Goal: Information Seeking & Learning: Learn about a topic

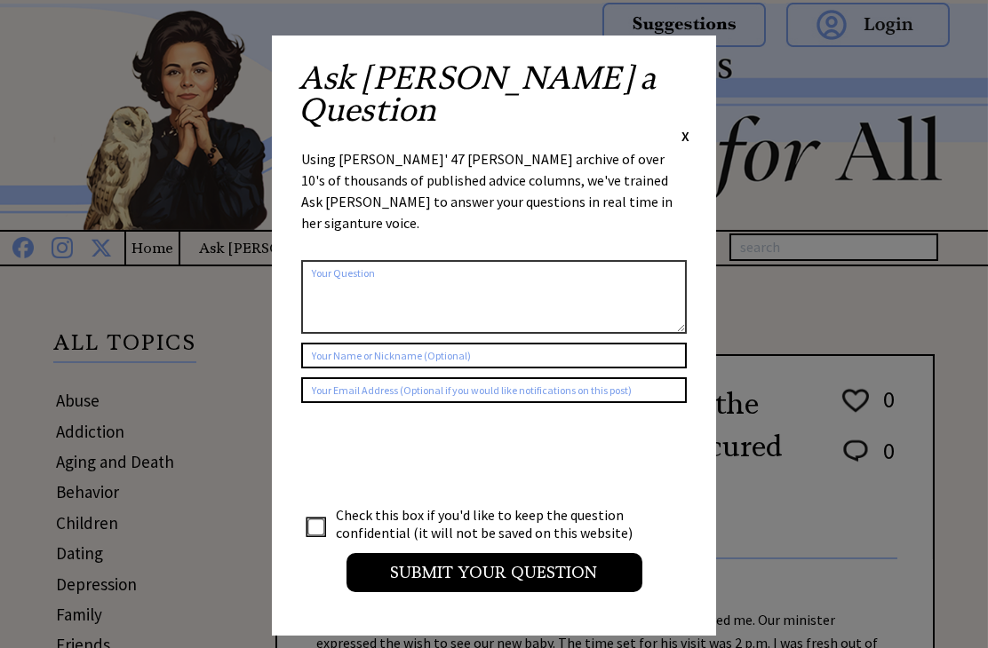
click at [686, 127] on span "X" at bounding box center [685, 136] width 8 height 18
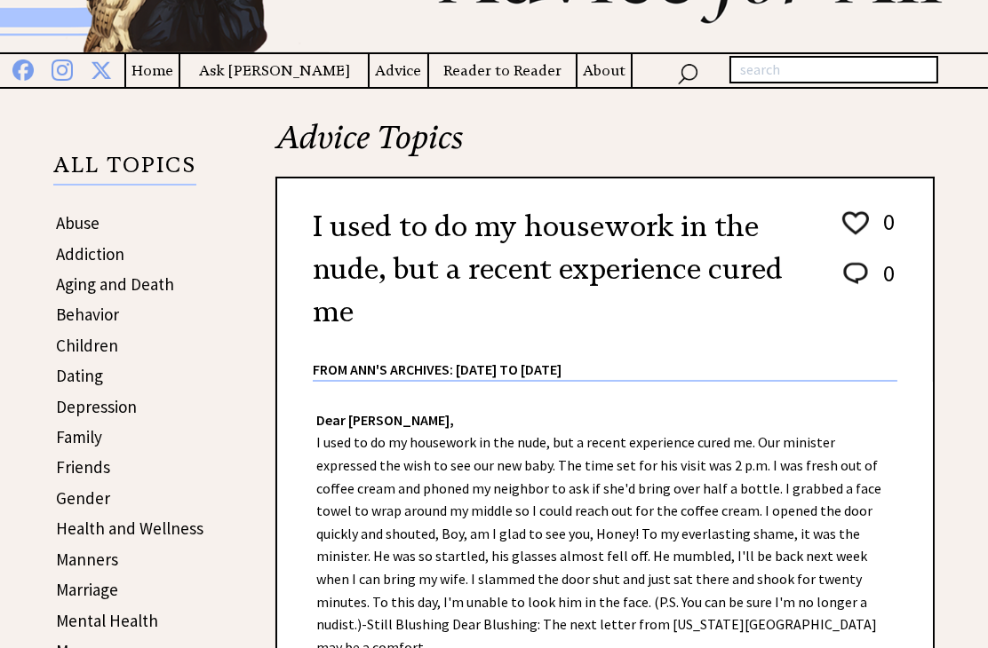
scroll to position [355, 0]
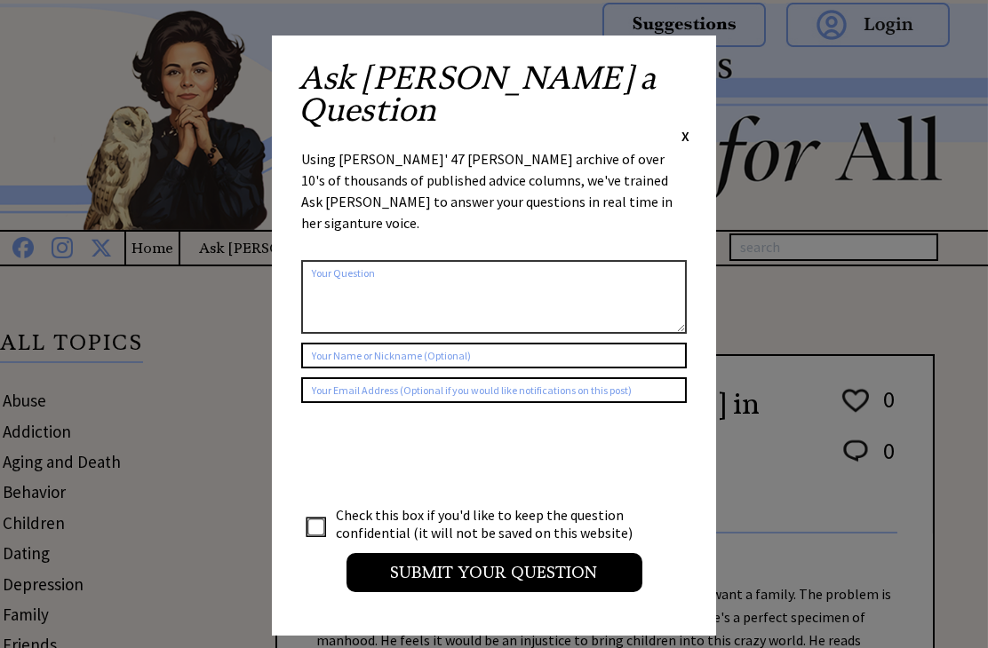
click at [689, 72] on div "Ask Ann a Question X Using Ann Landers' 47 vear archive of over 10's of thousan…" at bounding box center [494, 336] width 444 height 600
click at [684, 127] on span "X" at bounding box center [685, 136] width 8 height 18
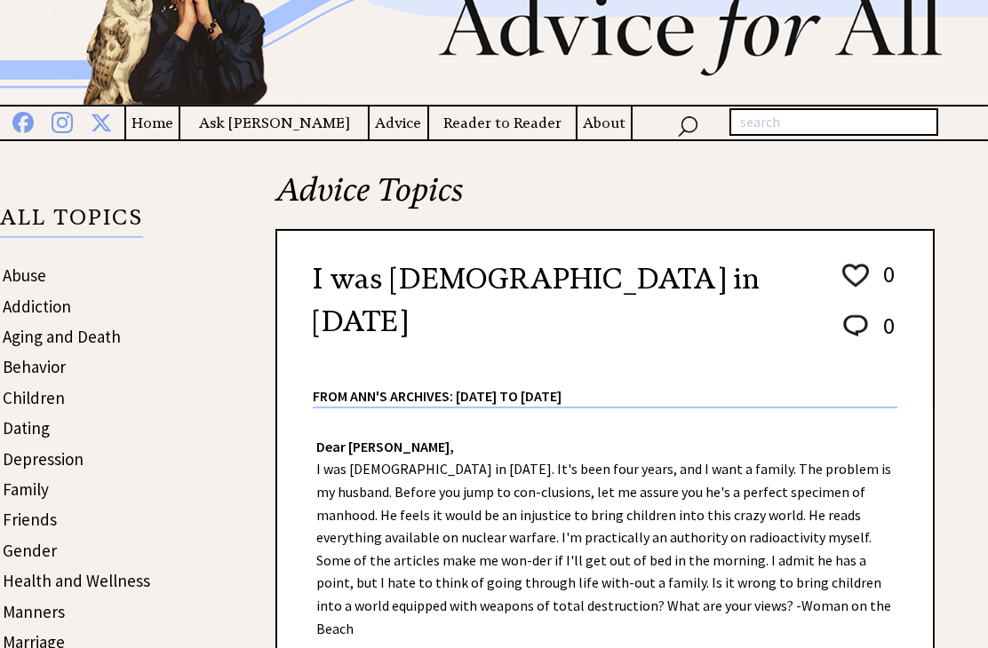
scroll to position [122, 0]
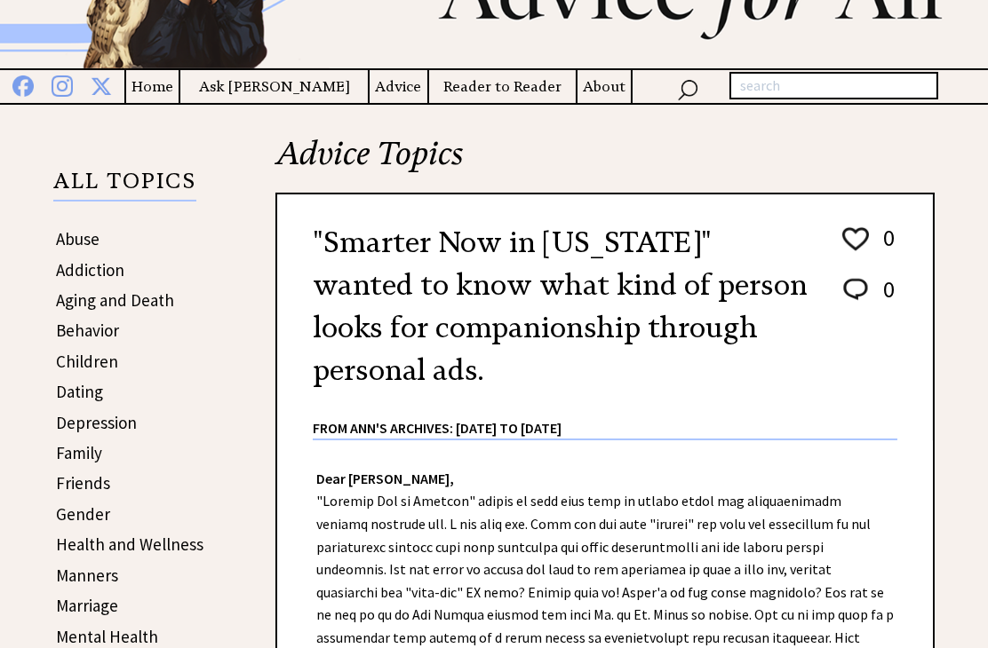
scroll to position [178, 0]
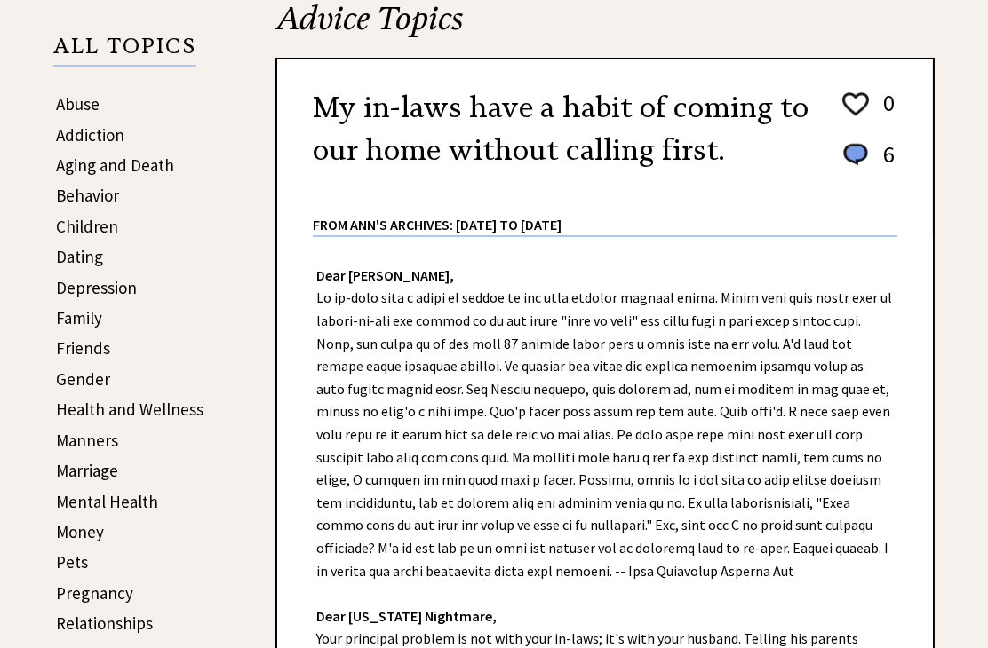
scroll to position [355, 0]
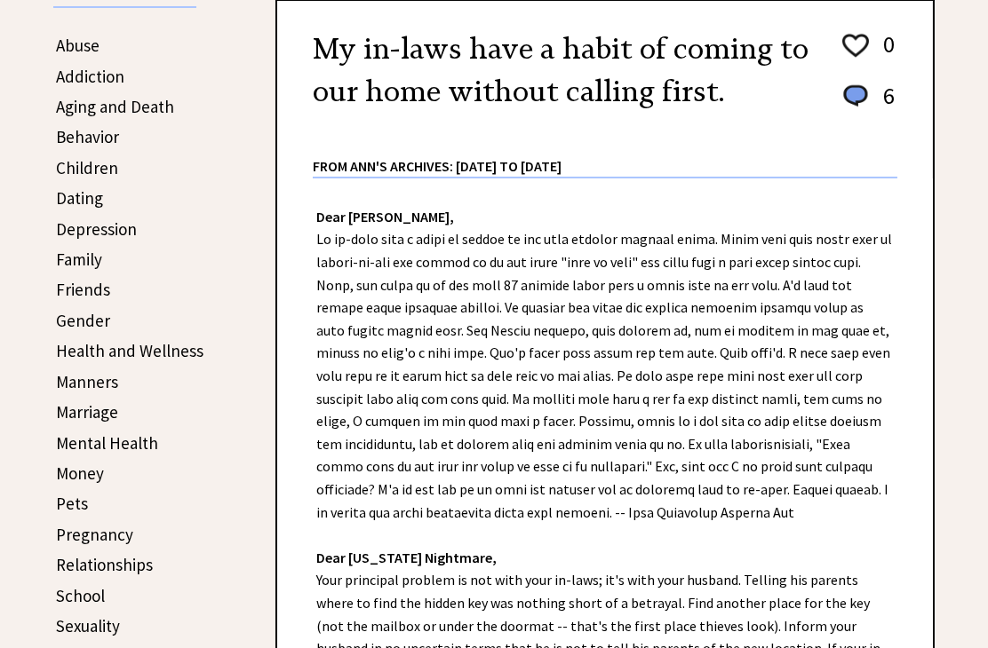
click at [75, 468] on link "Money" at bounding box center [80, 473] width 48 height 21
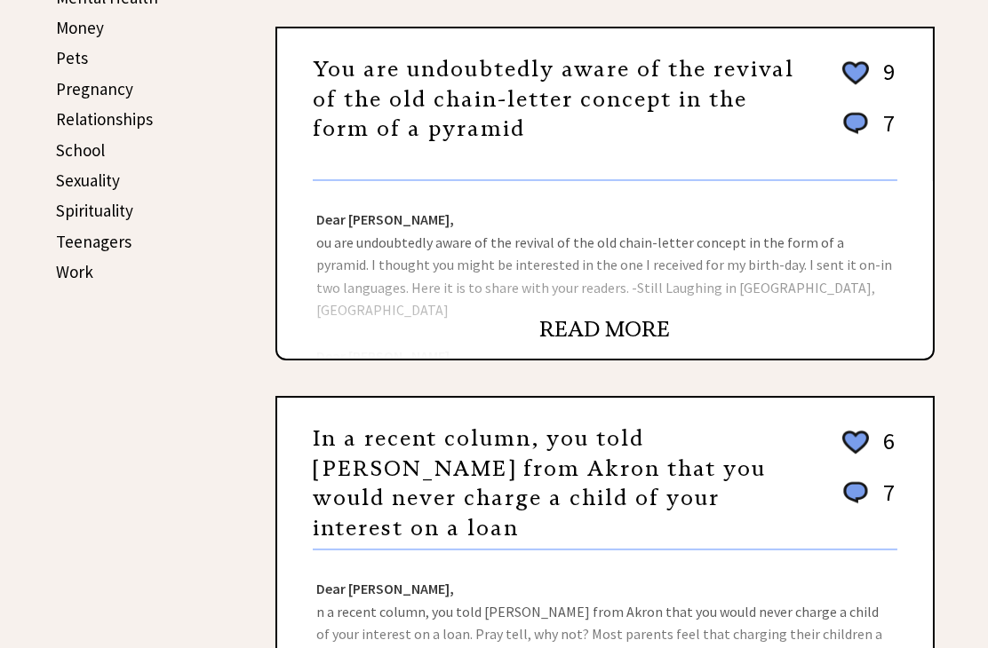
scroll to position [710, 0]
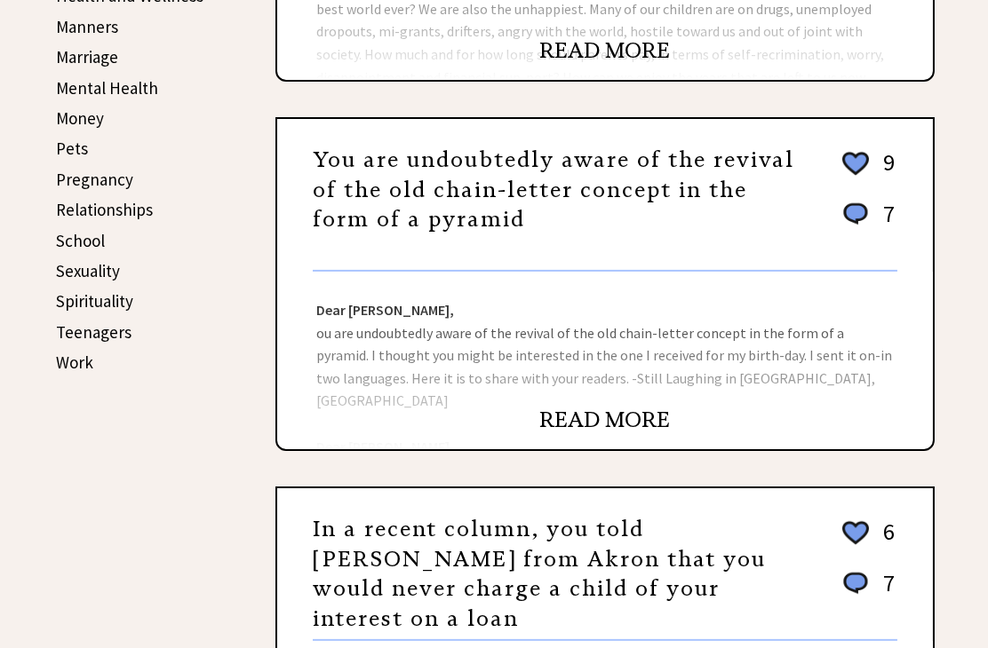
click at [616, 407] on link "READ MORE" at bounding box center [605, 420] width 131 height 27
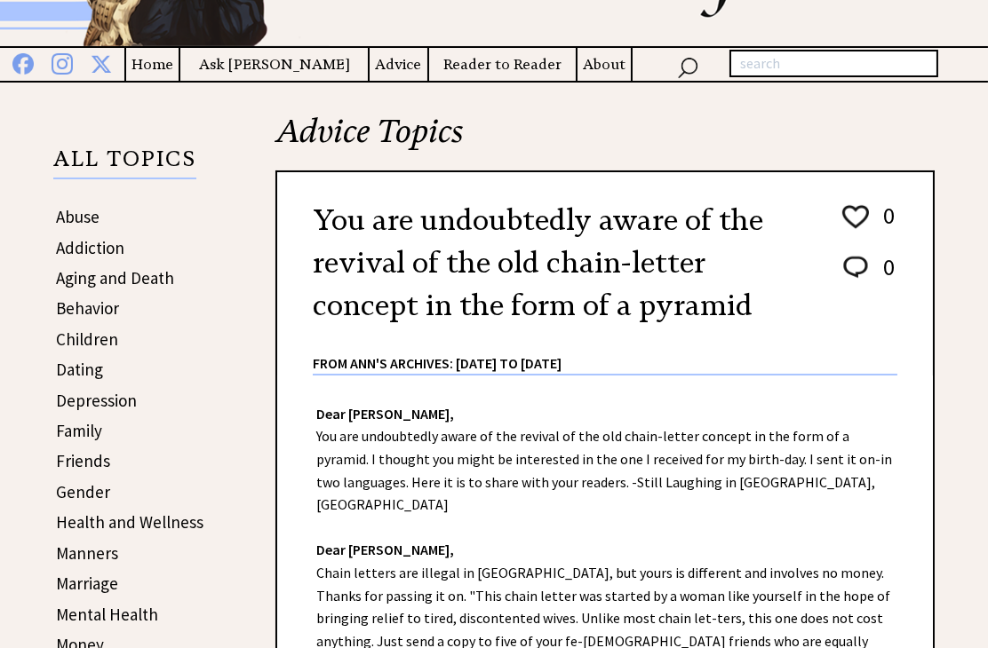
scroll to position [355, 0]
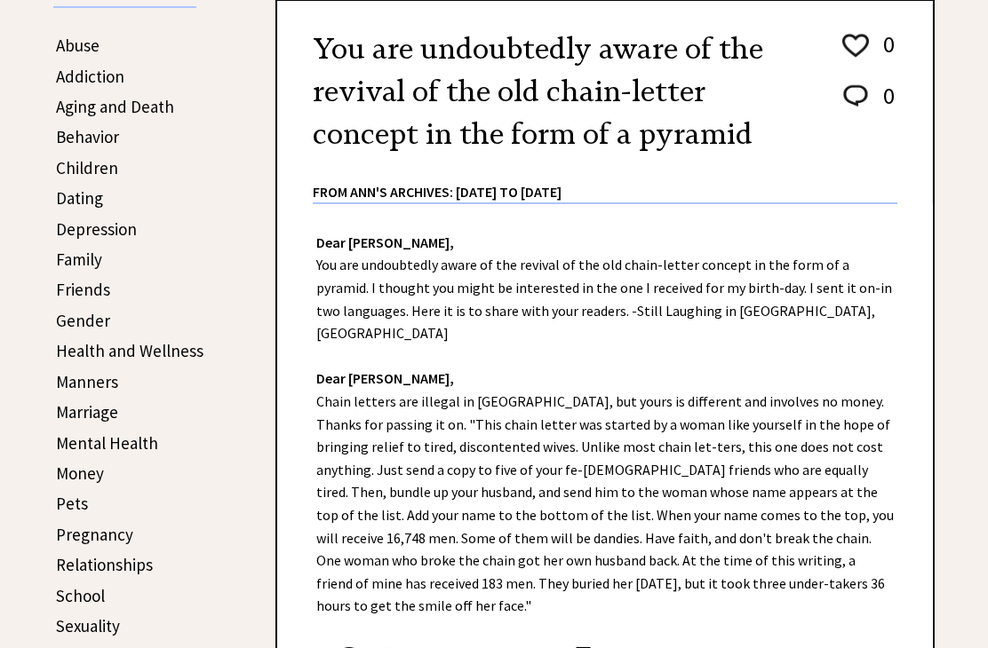
click at [74, 315] on link "Gender" at bounding box center [83, 320] width 54 height 21
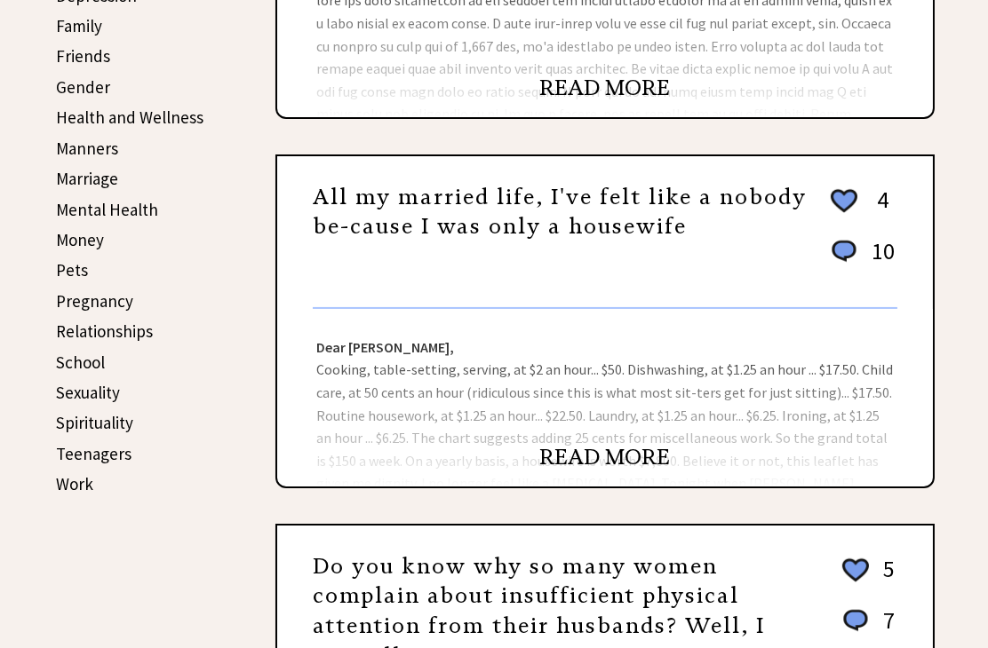
scroll to position [710, 0]
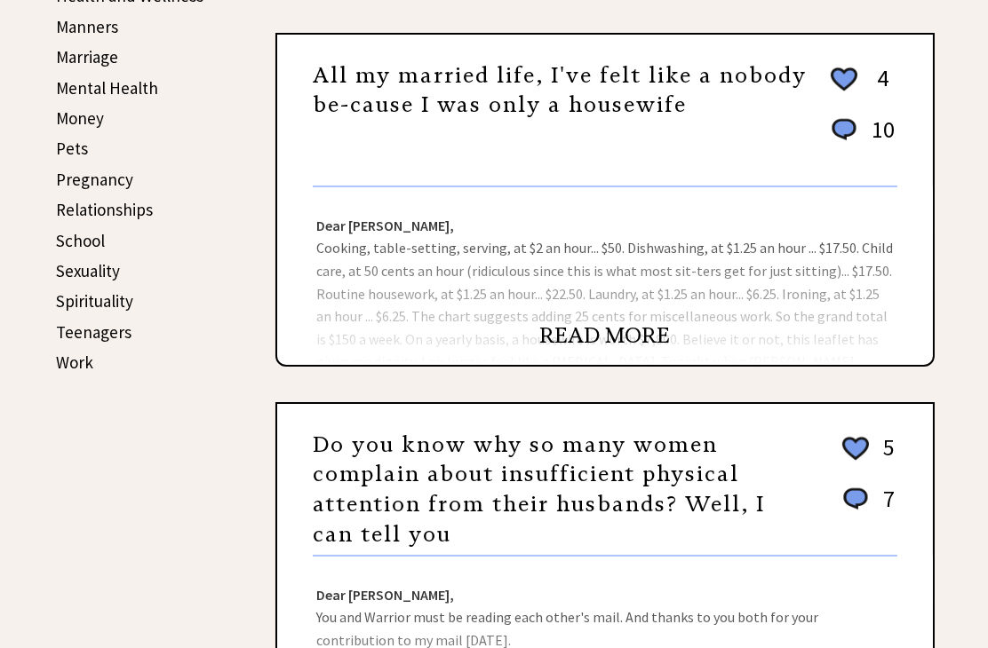
click at [578, 330] on link "READ MORE" at bounding box center [605, 335] width 131 height 27
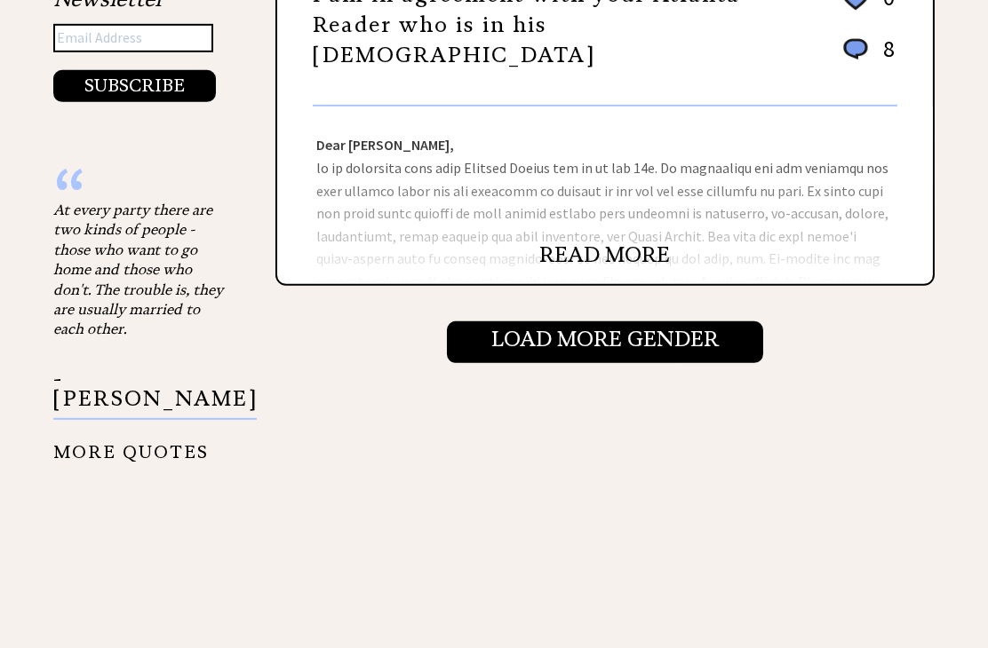
scroll to position [1980, 0]
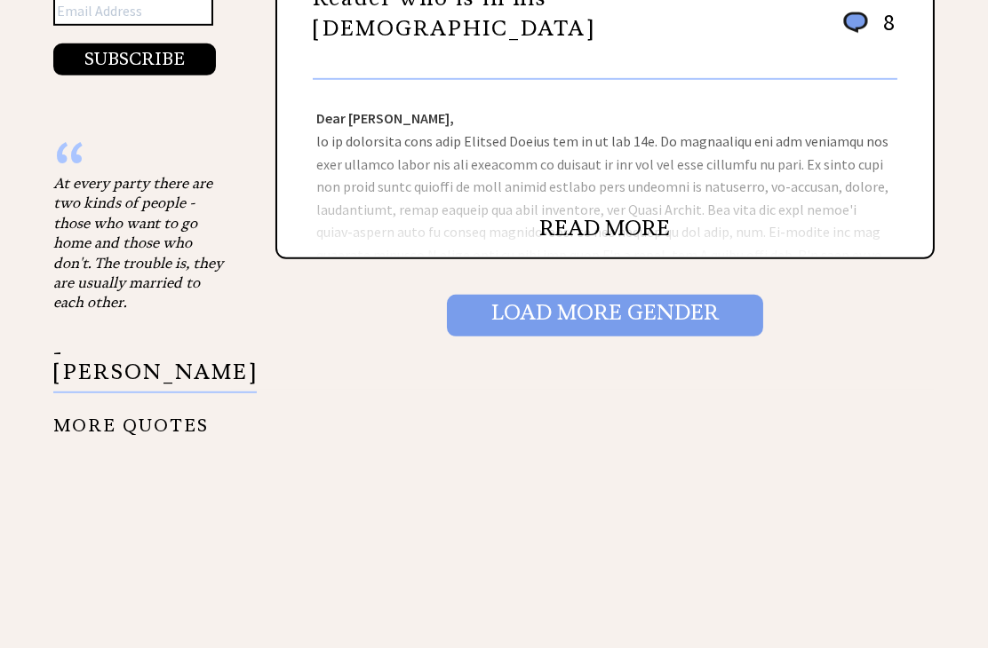
click at [583, 295] on input "Load More Gender" at bounding box center [605, 315] width 316 height 41
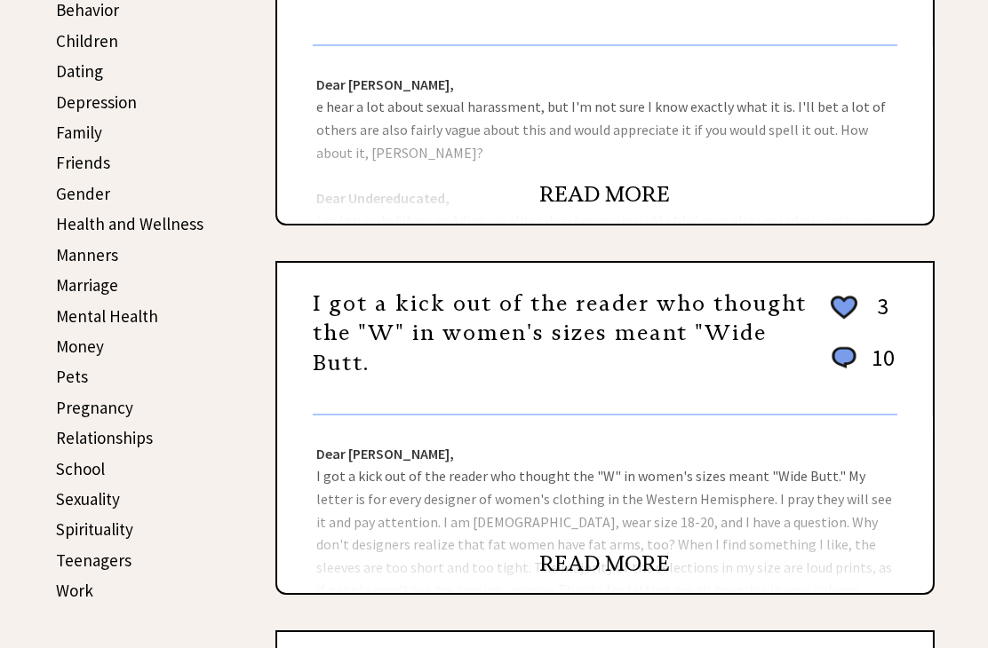
scroll to position [533, 0]
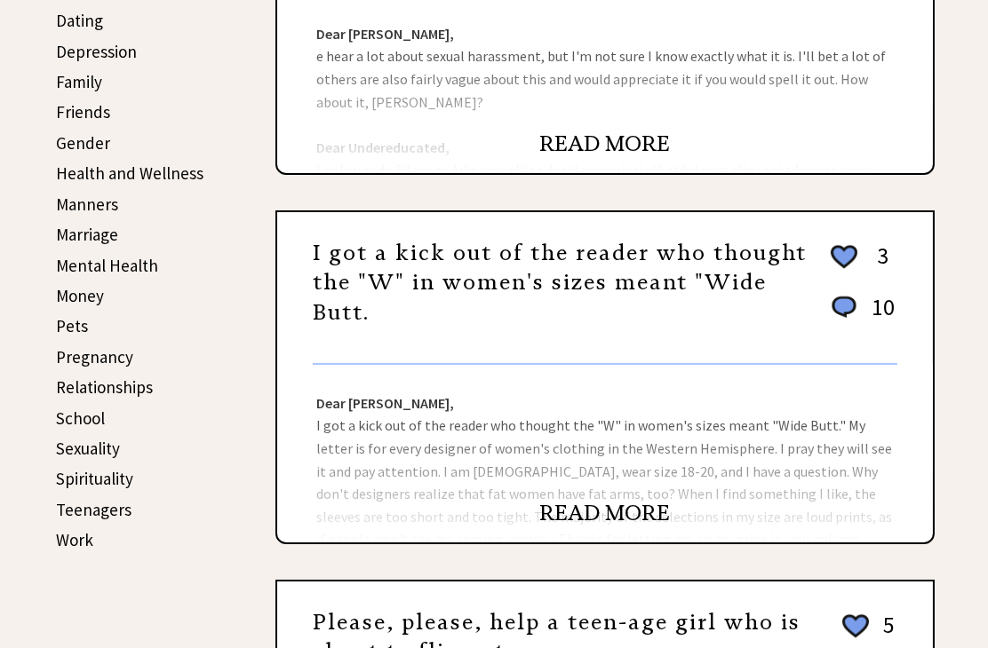
click at [78, 318] on link "Pets" at bounding box center [72, 325] width 32 height 21
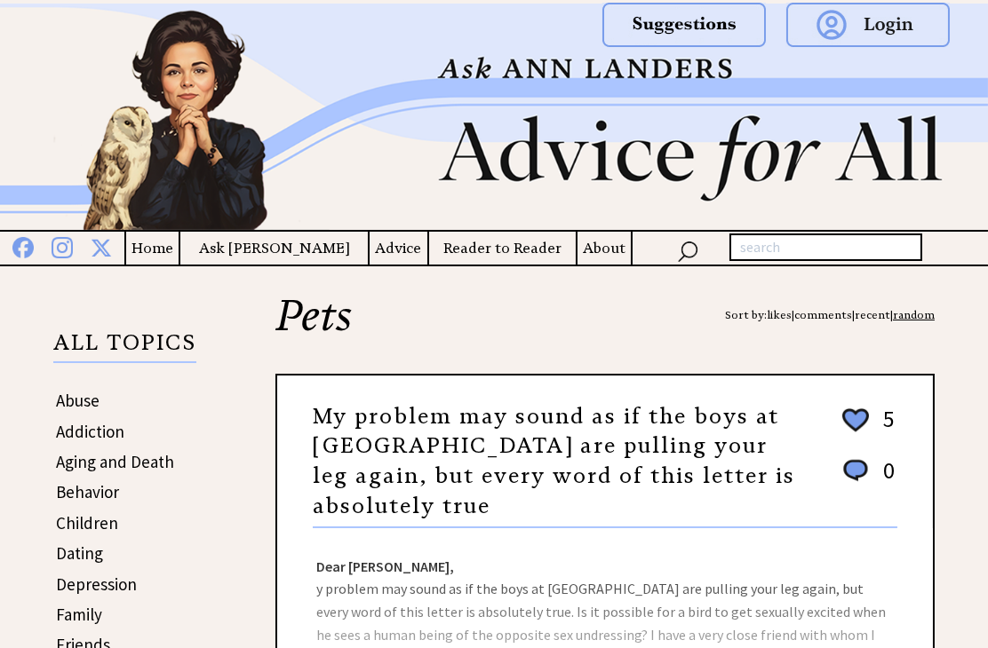
scroll to position [178, 0]
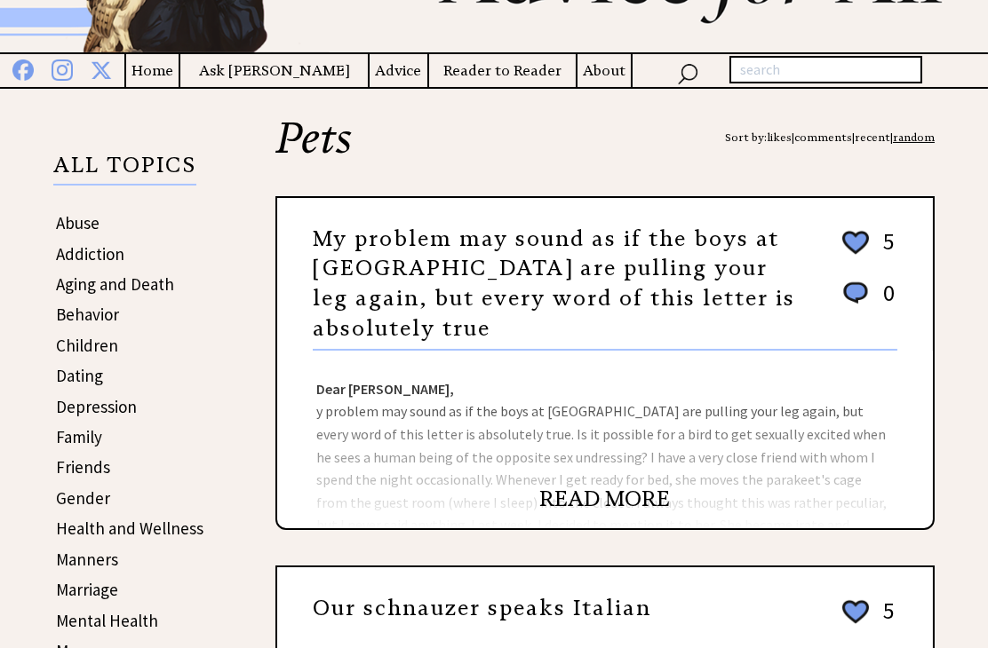
click at [567, 494] on link "READ MORE" at bounding box center [605, 499] width 131 height 27
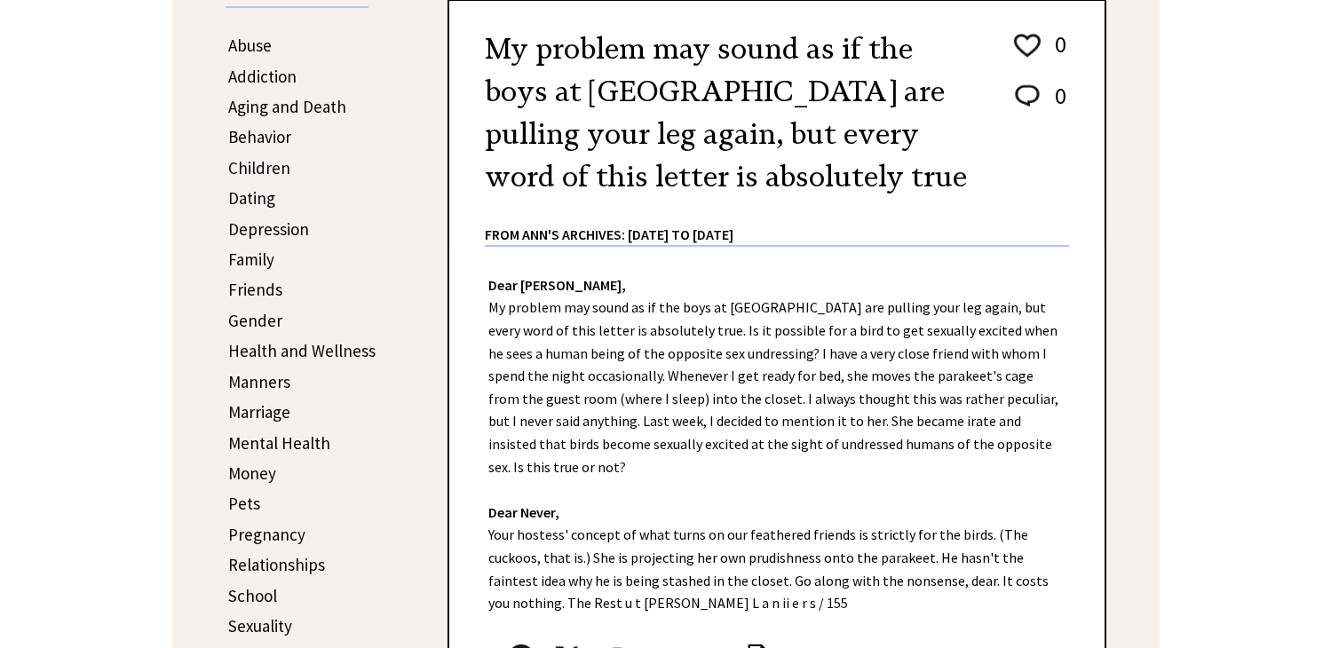
scroll to position [178, 0]
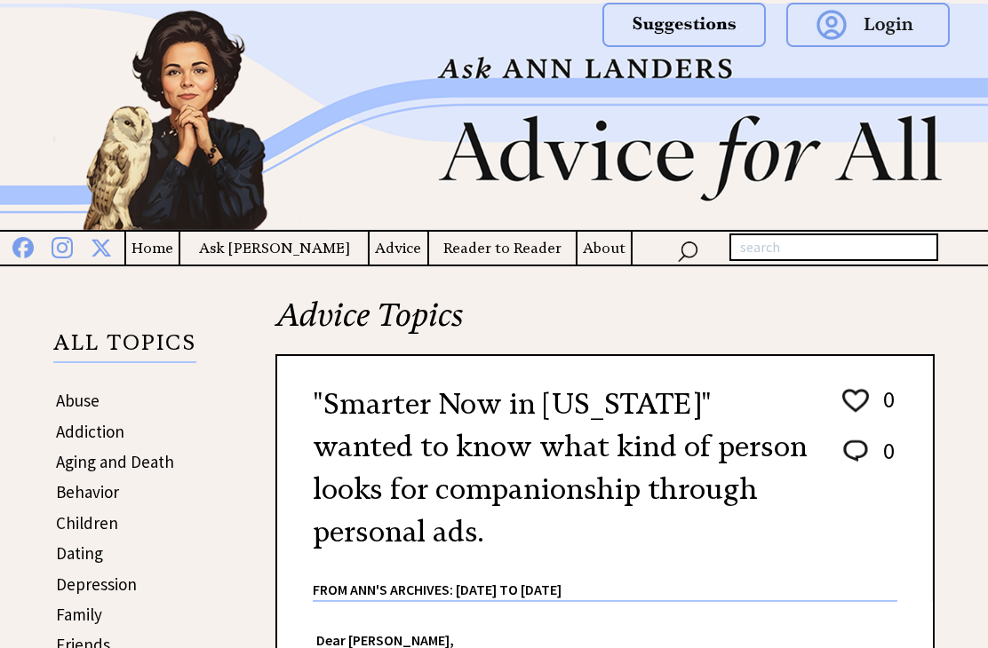
scroll to position [178, 0]
